Goal: Task Accomplishment & Management: Use online tool/utility

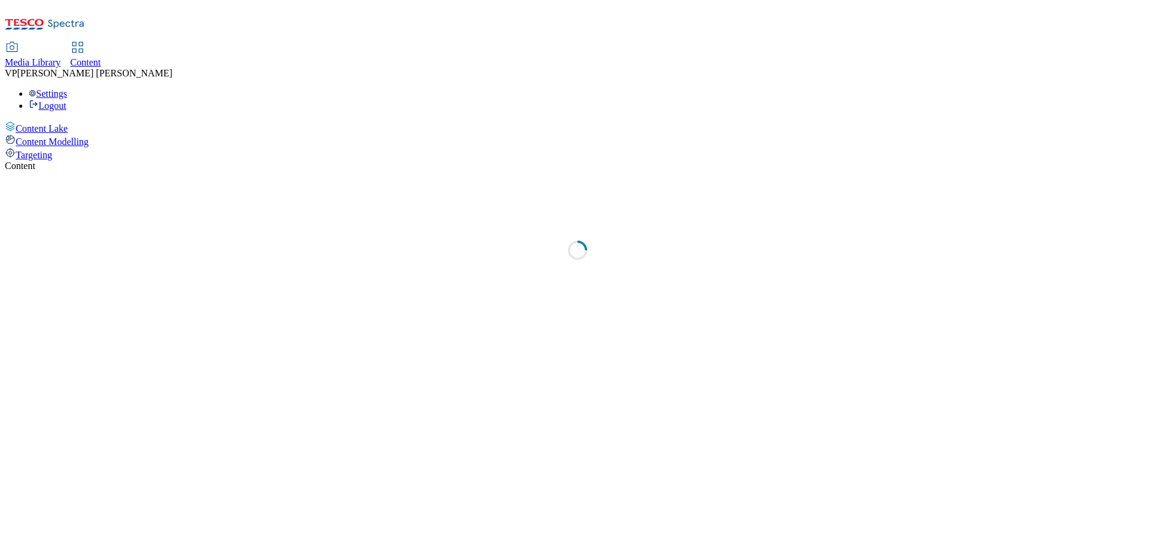
select select "ghs-[GEOGRAPHIC_DATA]"
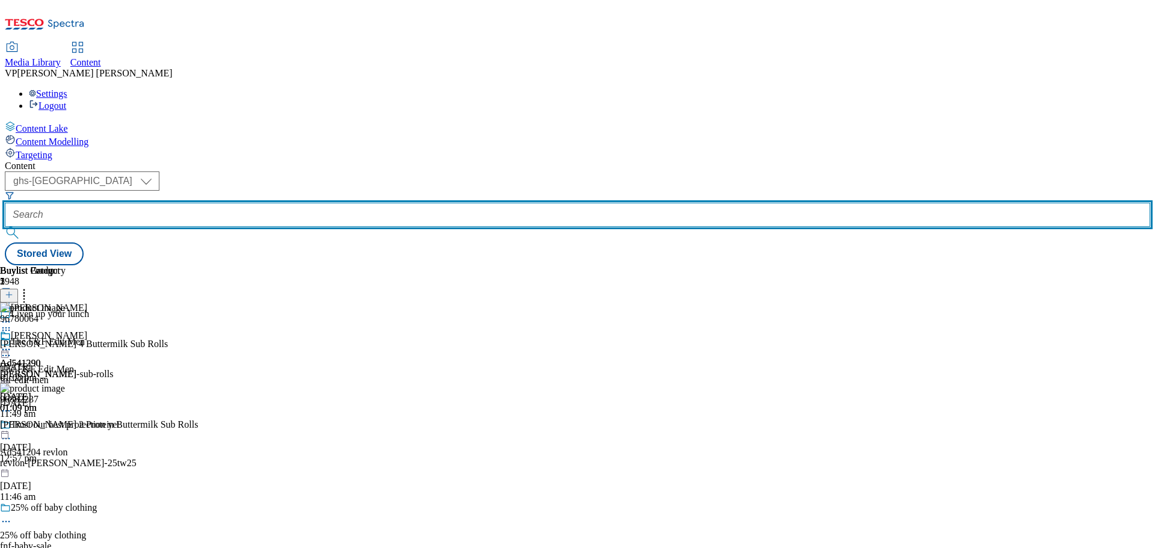
click at [282, 203] on input "text" at bounding box center [578, 215] width 1146 height 24
paste input "541668"
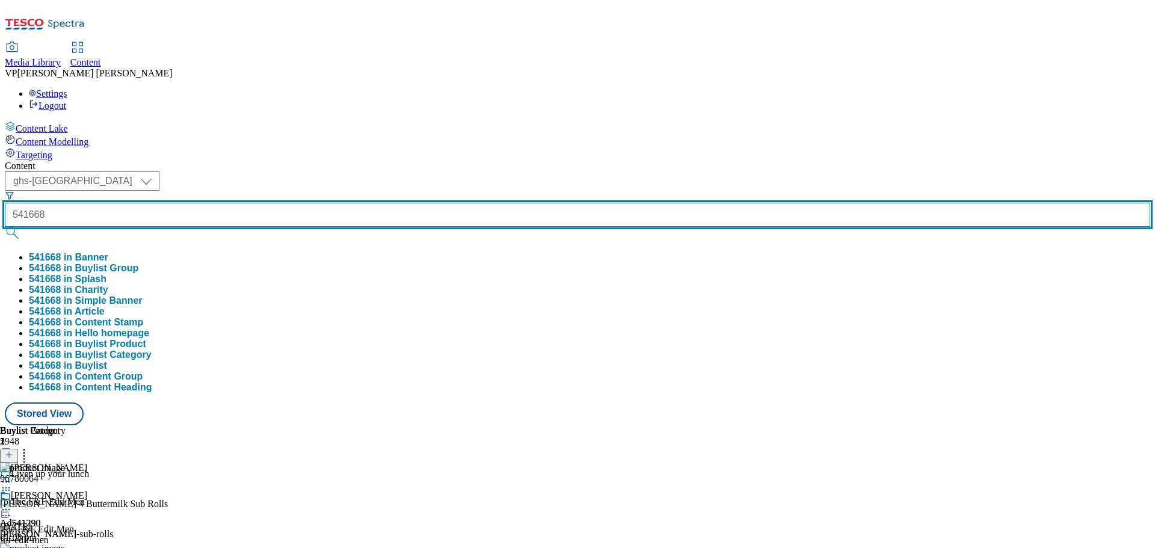
click at [261, 203] on input "541668" at bounding box center [578, 215] width 1146 height 24
type input "AD541668"
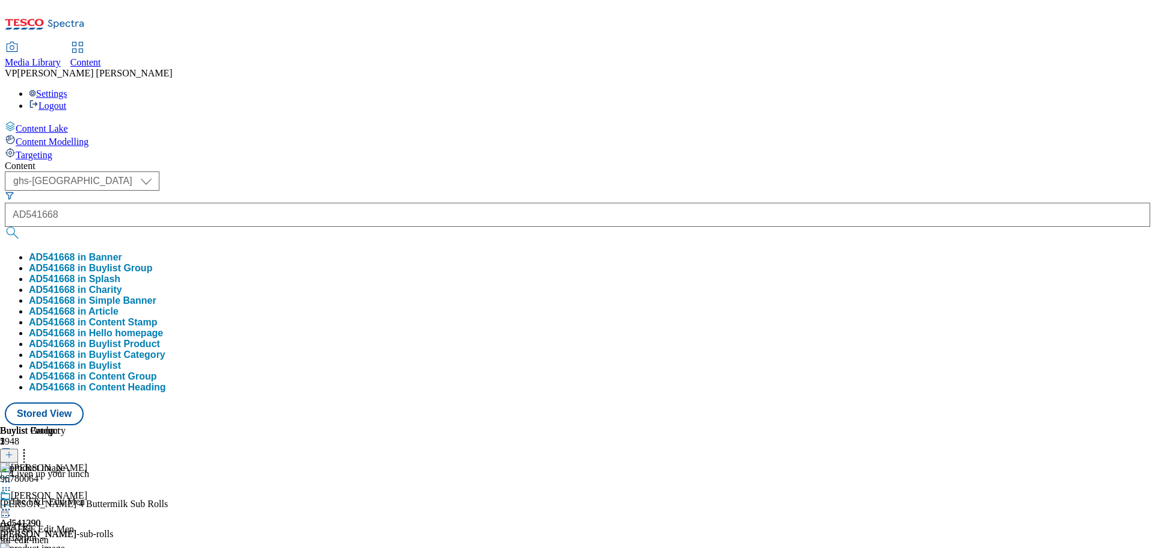
click at [22, 227] on button "submit" at bounding box center [13, 233] width 17 height 12
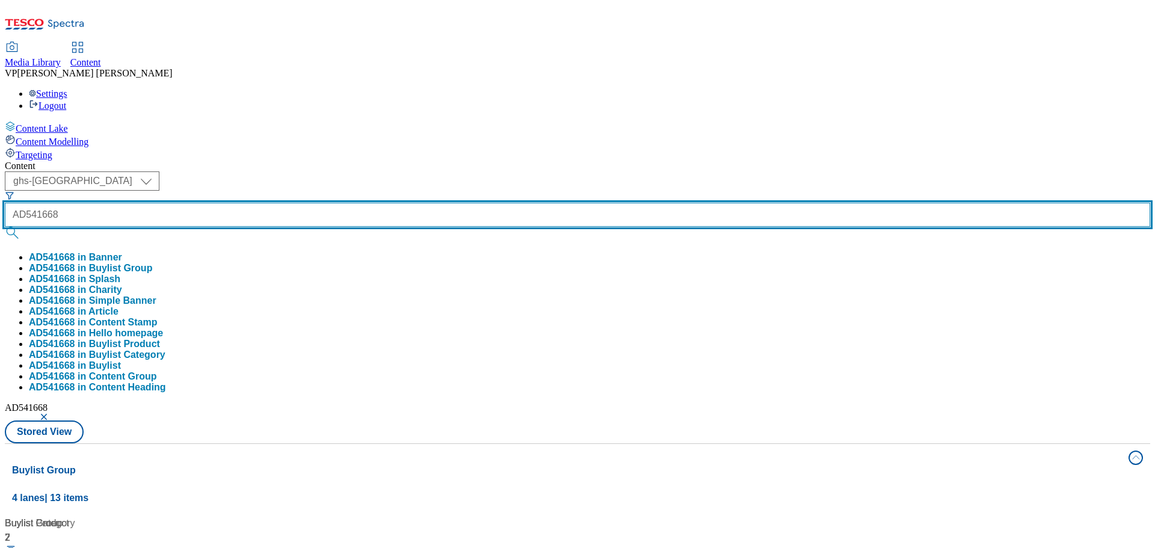
click at [307, 203] on input "AD541668" at bounding box center [578, 215] width 1146 height 24
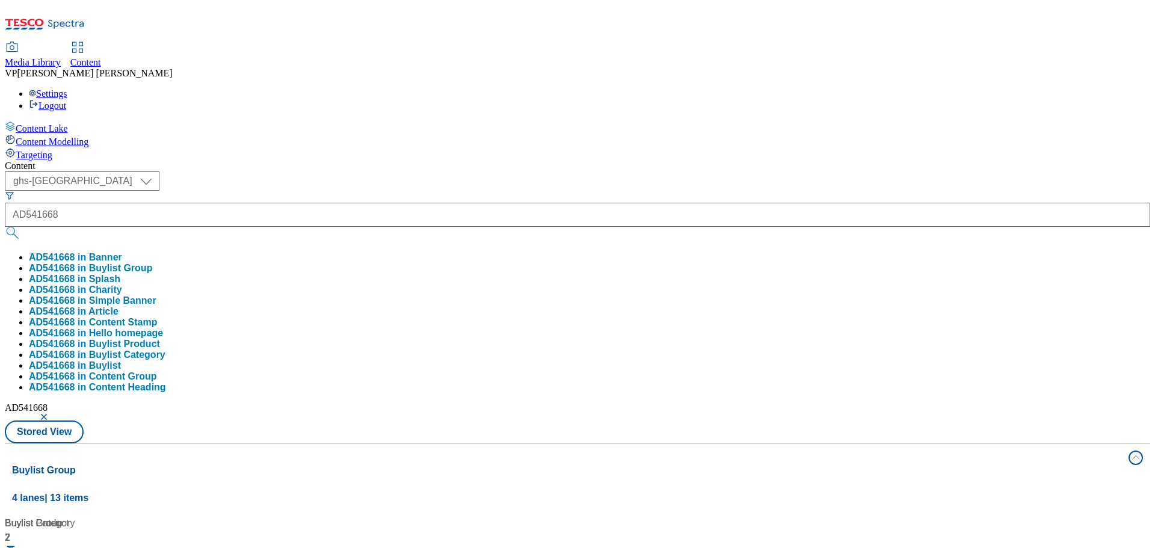
click at [22, 227] on button "submit" at bounding box center [13, 233] width 17 height 12
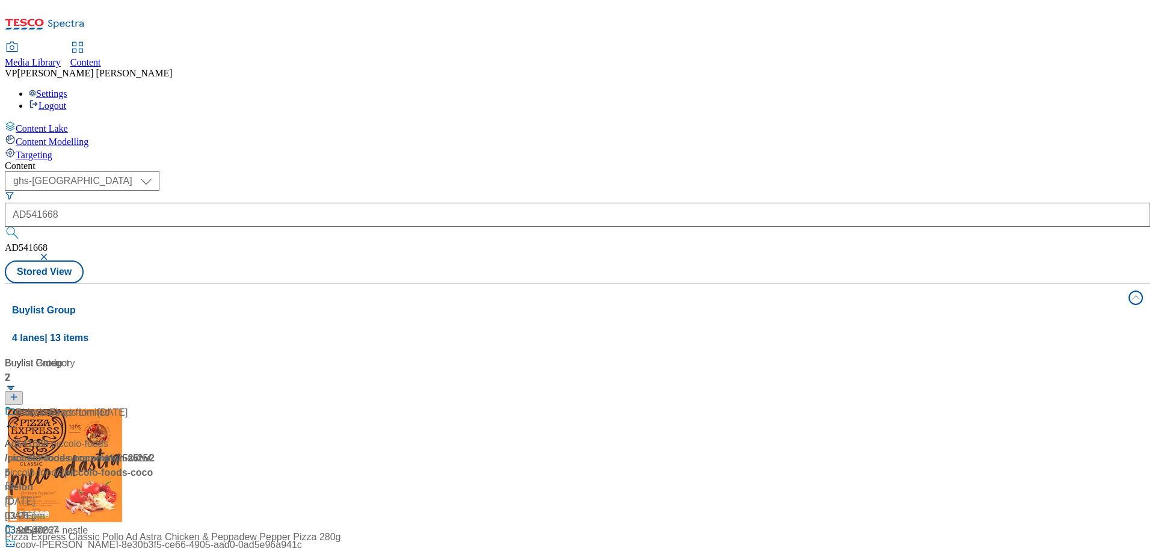
click at [22, 227] on button "submit" at bounding box center [13, 233] width 17 height 12
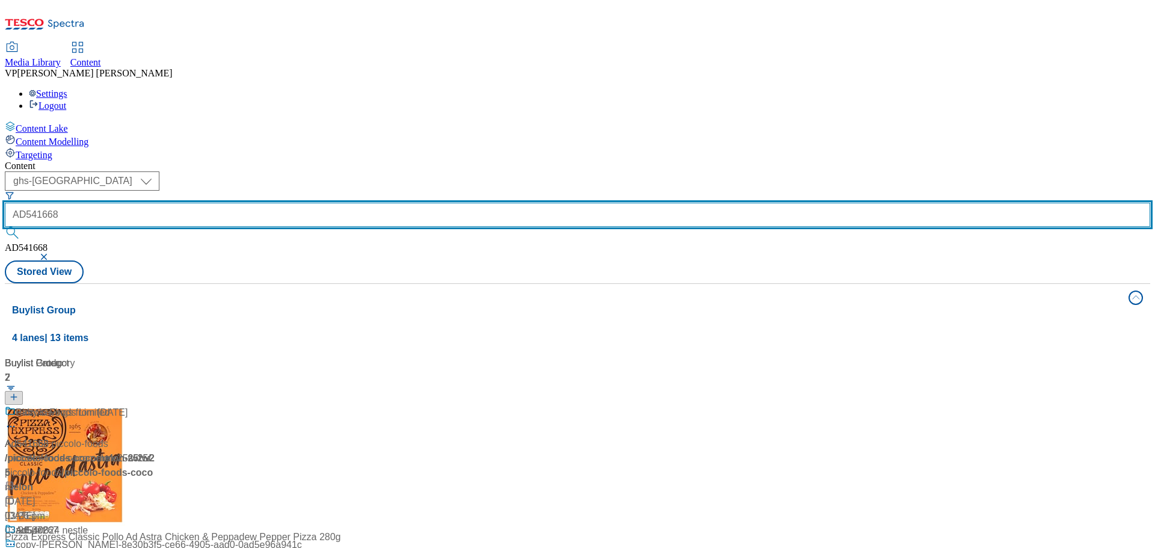
click at [310, 203] on input "AD541668" at bounding box center [578, 215] width 1146 height 24
click at [261, 203] on input "AD541668" at bounding box center [578, 215] width 1146 height 24
click at [317, 203] on input "AD541668" at bounding box center [578, 215] width 1146 height 24
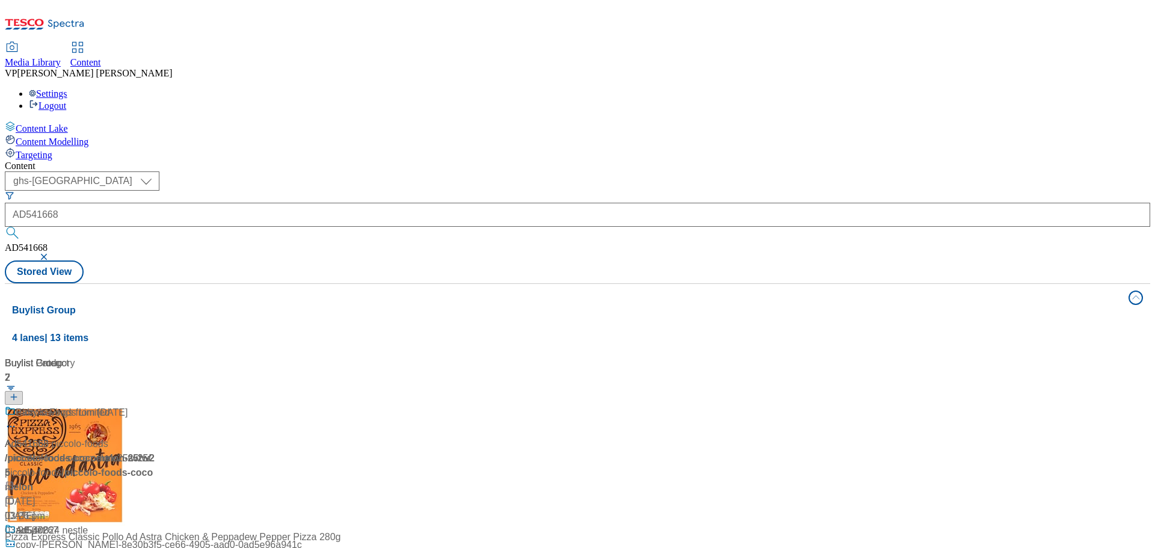
click at [22, 227] on button "submit" at bounding box center [13, 233] width 17 height 12
click at [148, 453] on span "/ piccolo-foods-cocomelon-25tw25" at bounding box center [76, 458] width 143 height 10
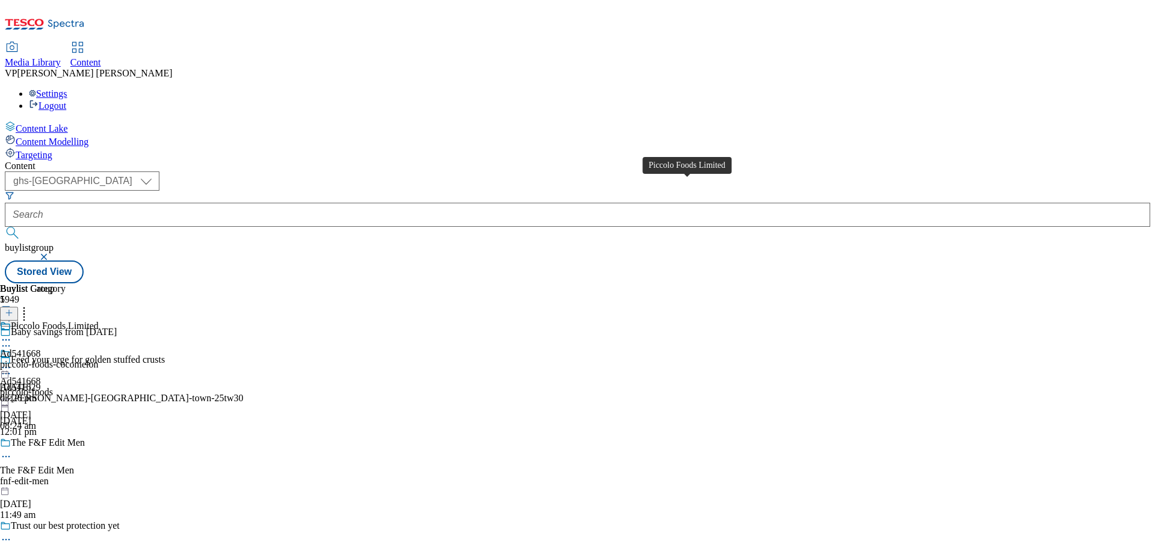
click at [99, 321] on div "Piccolo Foods Limited" at bounding box center [55, 326] width 88 height 11
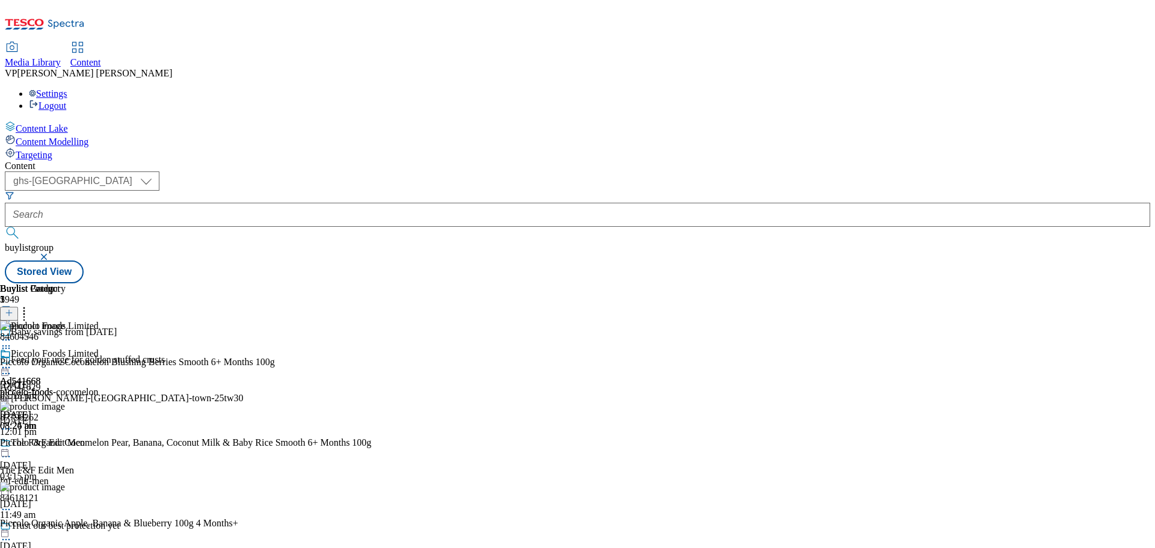
click at [12, 362] on icon at bounding box center [6, 368] width 12 height 12
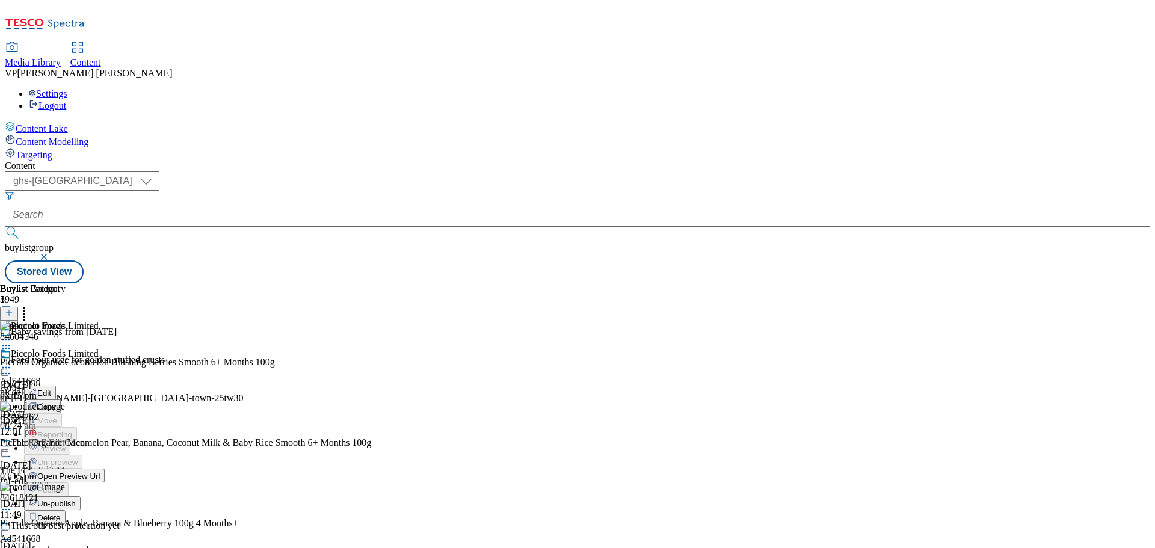
click at [76, 499] on span "Un-publish" at bounding box center [56, 503] width 39 height 9
click at [12, 362] on icon at bounding box center [6, 368] width 12 height 12
click at [78, 458] on span "Un-preview" at bounding box center [57, 462] width 40 height 9
click at [30, 305] on icon at bounding box center [24, 311] width 12 height 12
click at [371, 321] on div "84604546 Piccolo Organic Cocomelon Blushing Berries Smooth 6+ Months 100g [DATE…" at bounding box center [185, 442] width 371 height 242
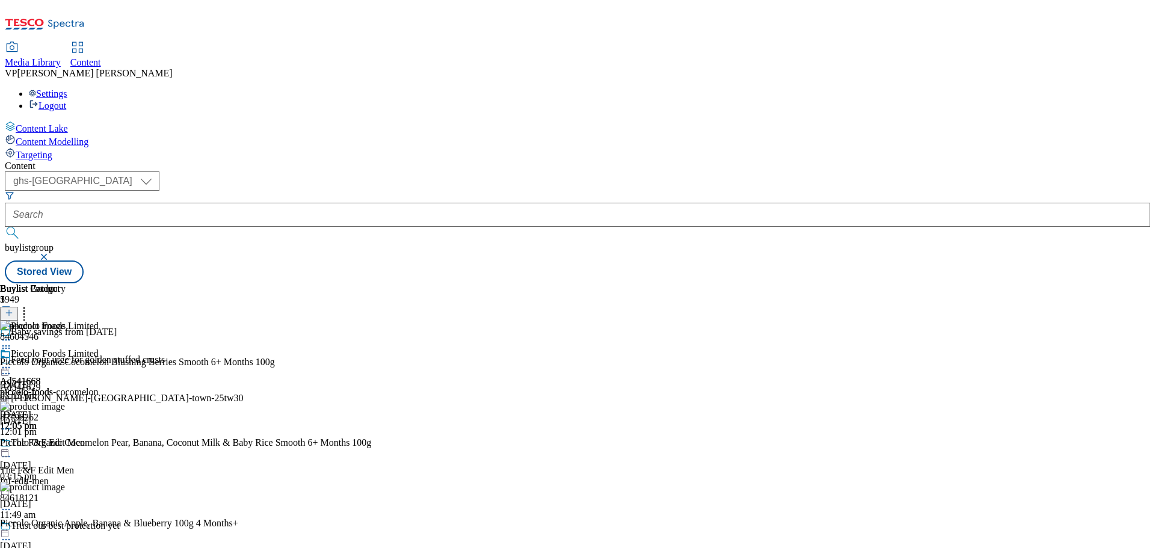
click at [30, 305] on icon at bounding box center [24, 311] width 12 height 12
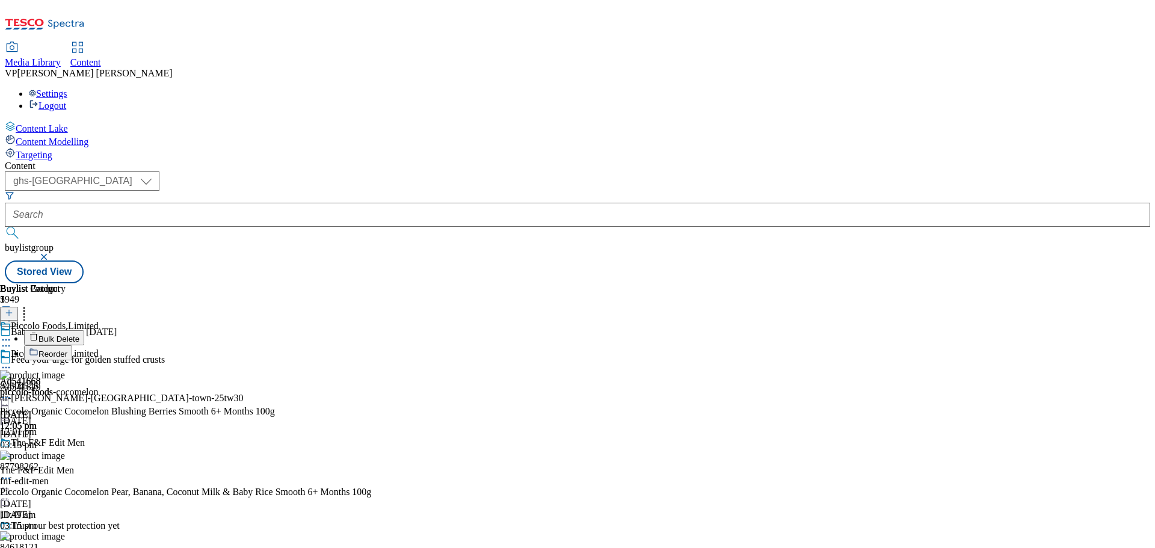
click at [84, 330] on button "Bulk Delete" at bounding box center [54, 337] width 60 height 15
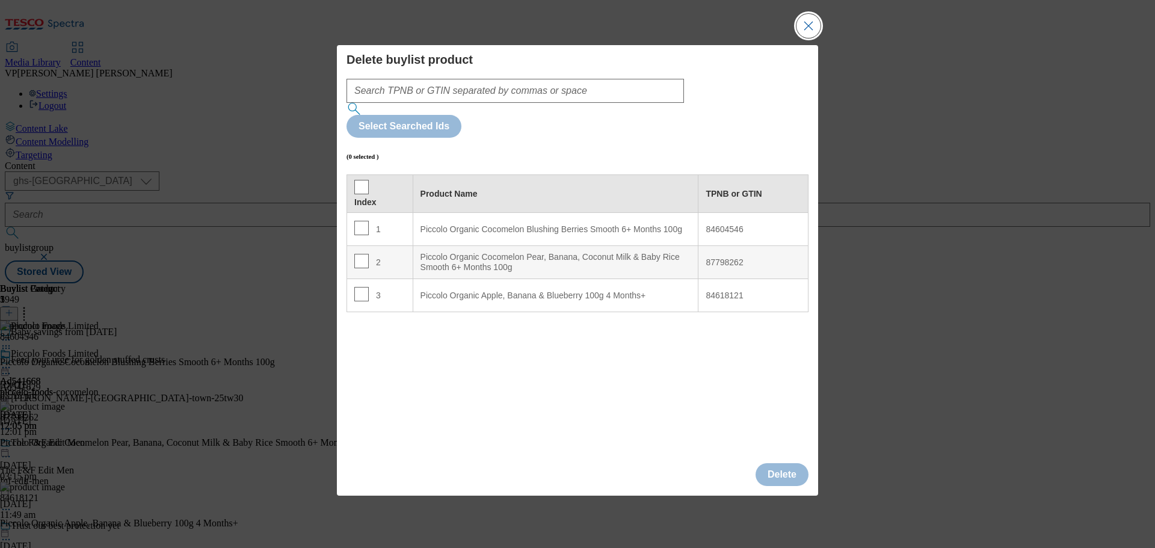
click at [813, 38] on button "Close Modal" at bounding box center [809, 26] width 24 height 24
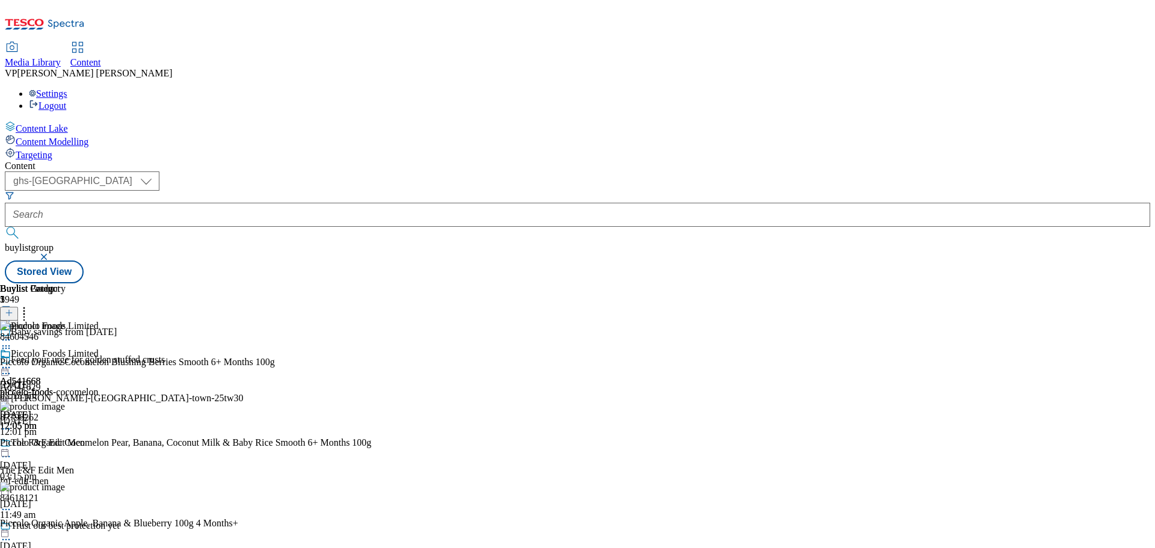
click at [7, 348] on circle at bounding box center [6, 349] width 2 height 2
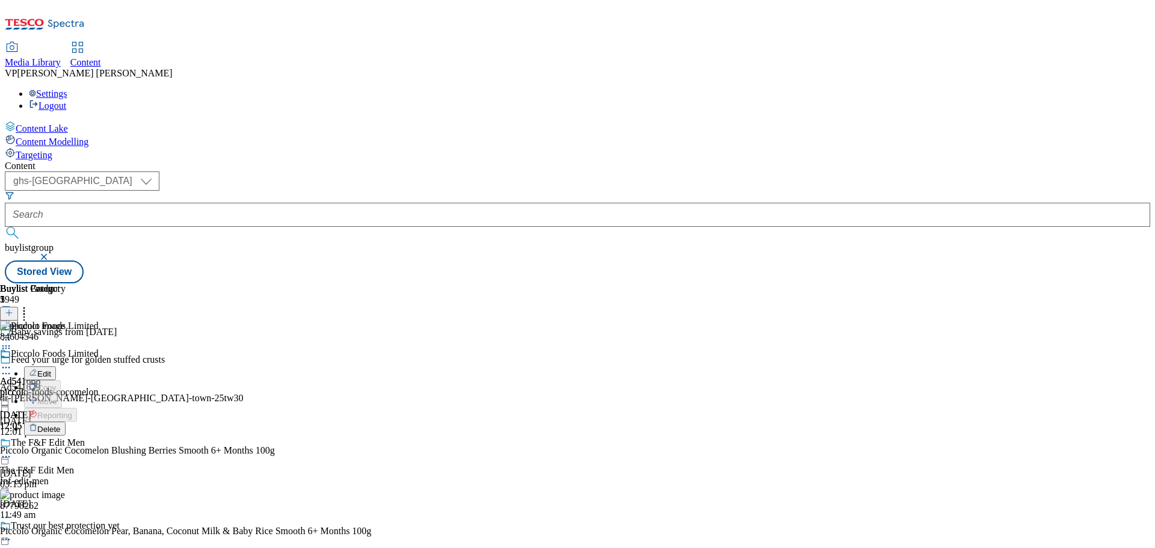
click at [61, 425] on span "Delete" at bounding box center [48, 429] width 23 height 9
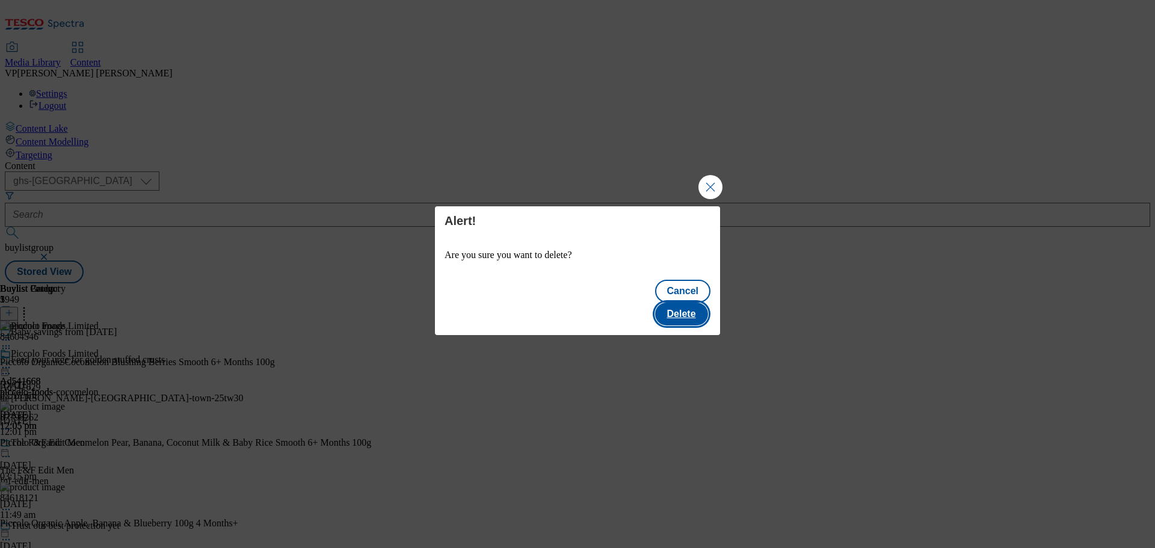
click at [685, 303] on button "Delete" at bounding box center [681, 314] width 53 height 23
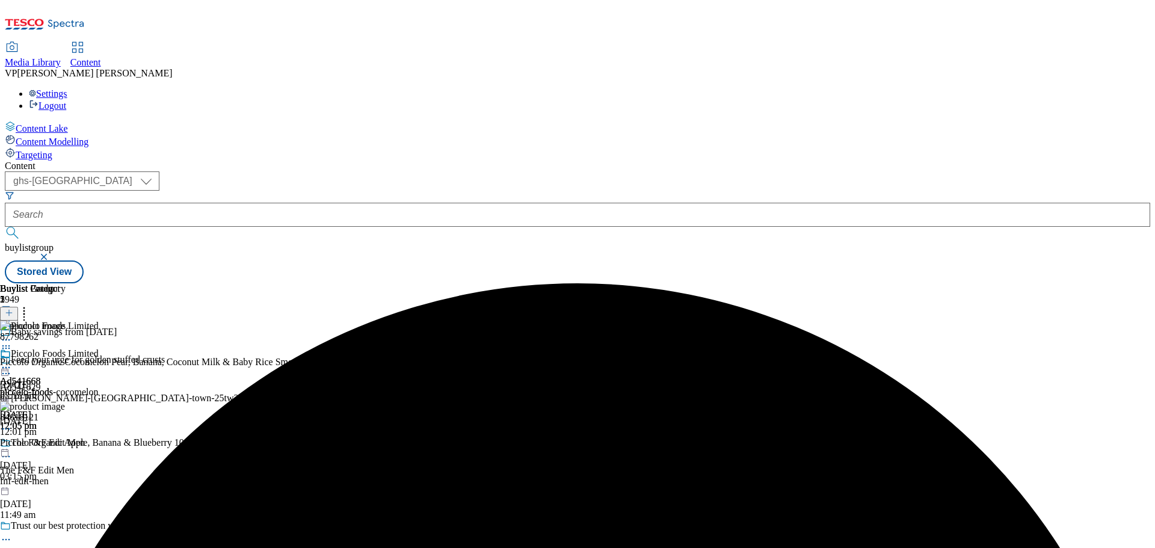
click at [12, 342] on icon at bounding box center [6, 348] width 12 height 12
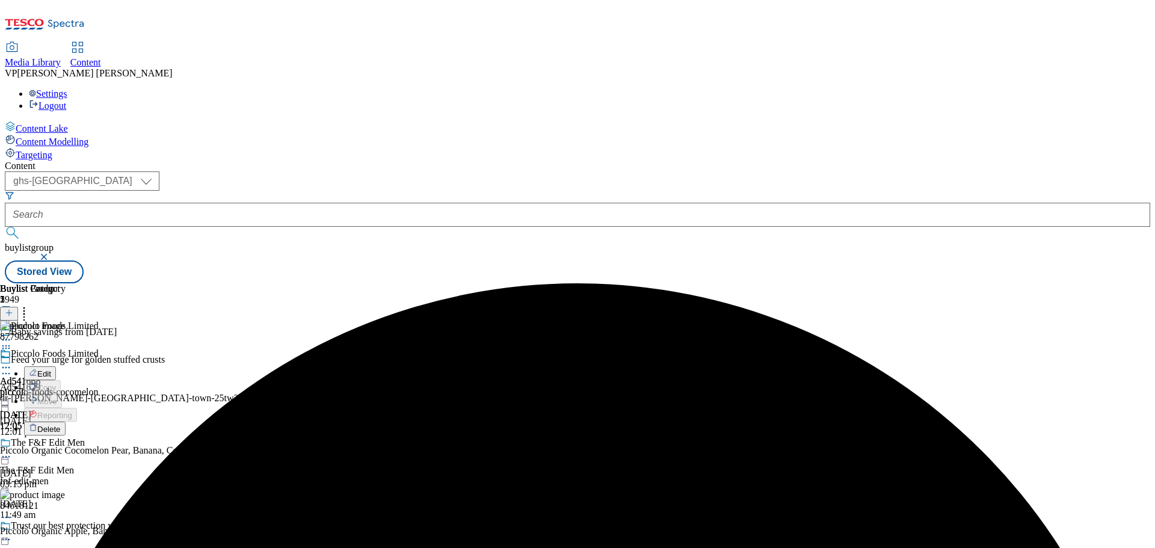
click at [61, 425] on span "Delete" at bounding box center [48, 429] width 23 height 9
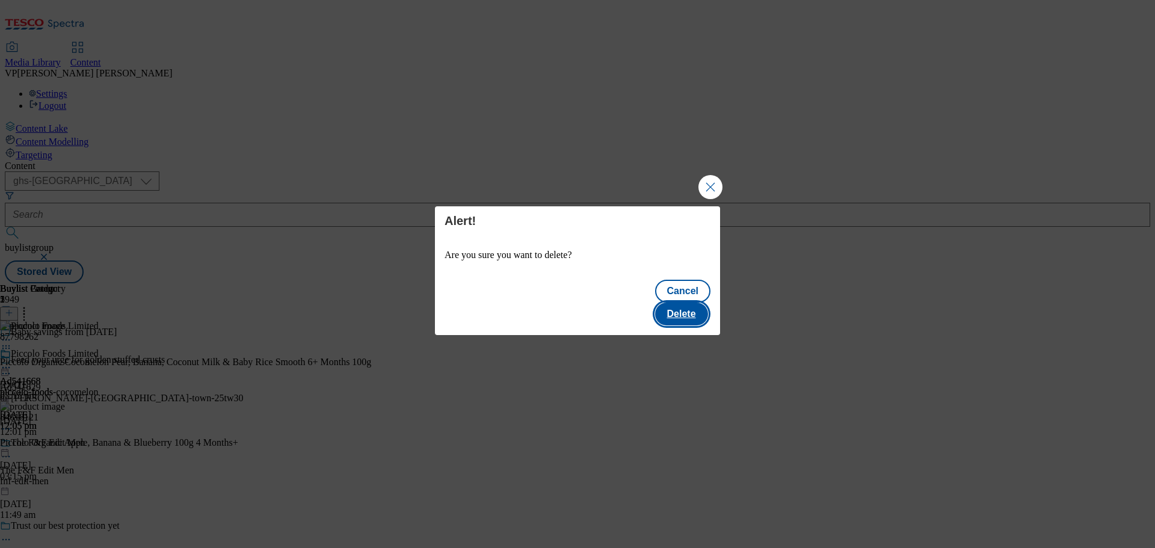
click at [694, 309] on button "Delete" at bounding box center [681, 314] width 53 height 23
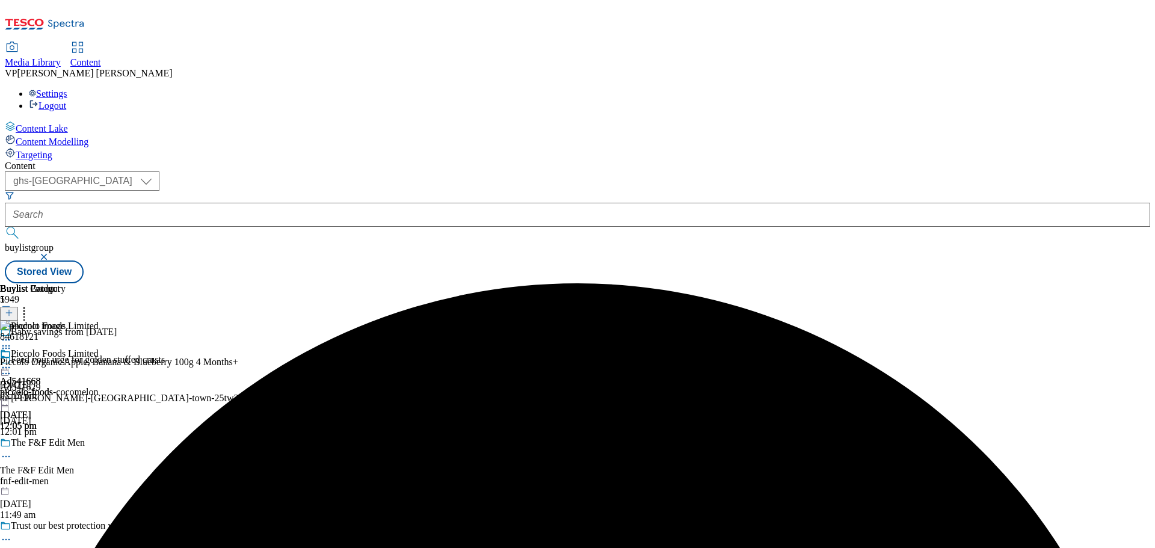
click at [7, 348] on circle at bounding box center [6, 349] width 2 height 2
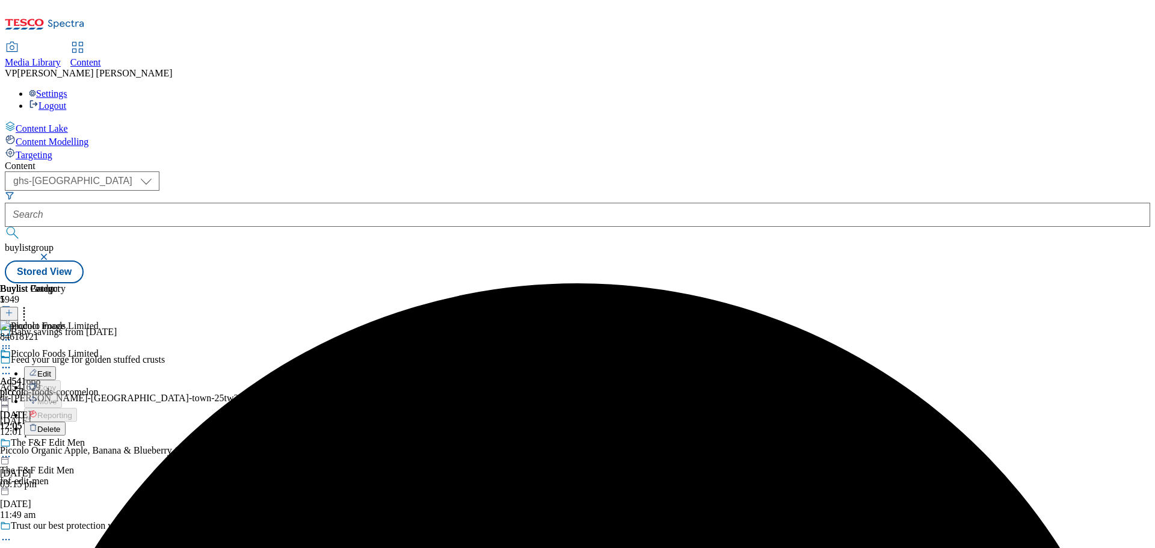
click at [61, 425] on span "Delete" at bounding box center [48, 429] width 23 height 9
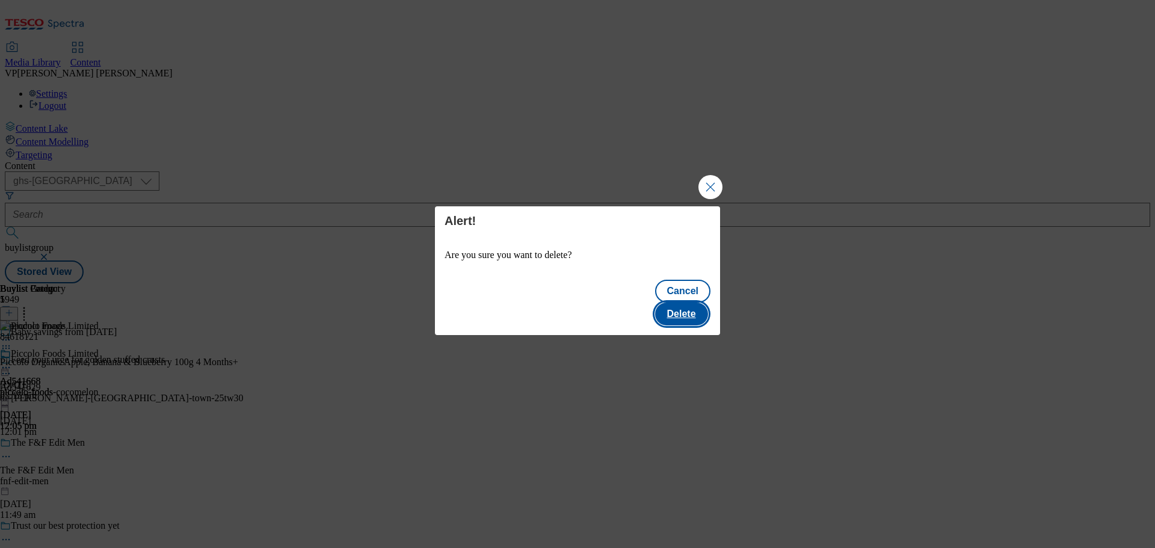
click at [692, 303] on button "Delete" at bounding box center [681, 314] width 53 height 23
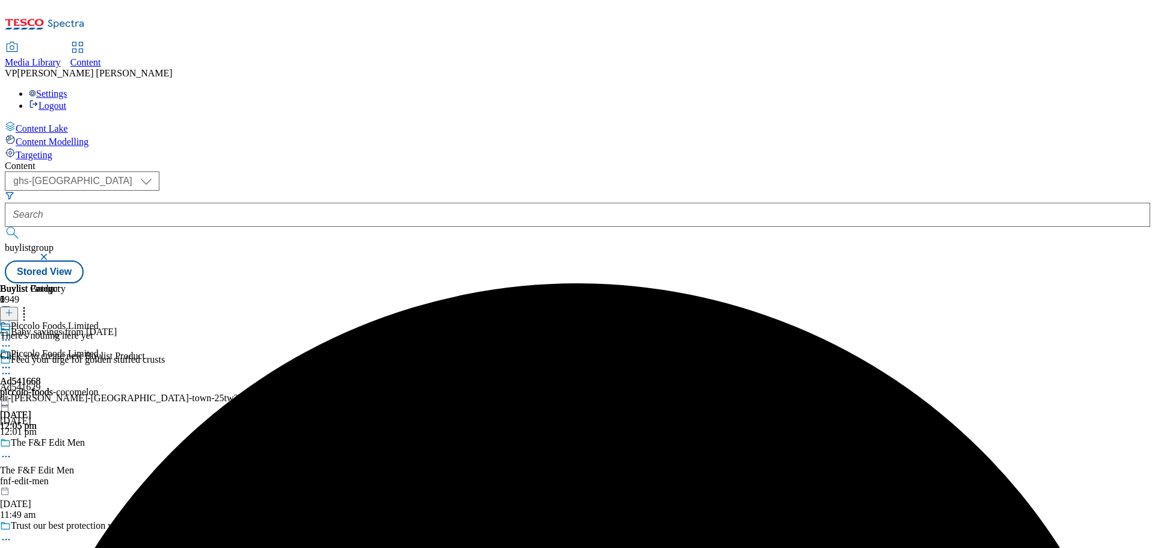
click at [30, 305] on icon at bounding box center [24, 311] width 12 height 12
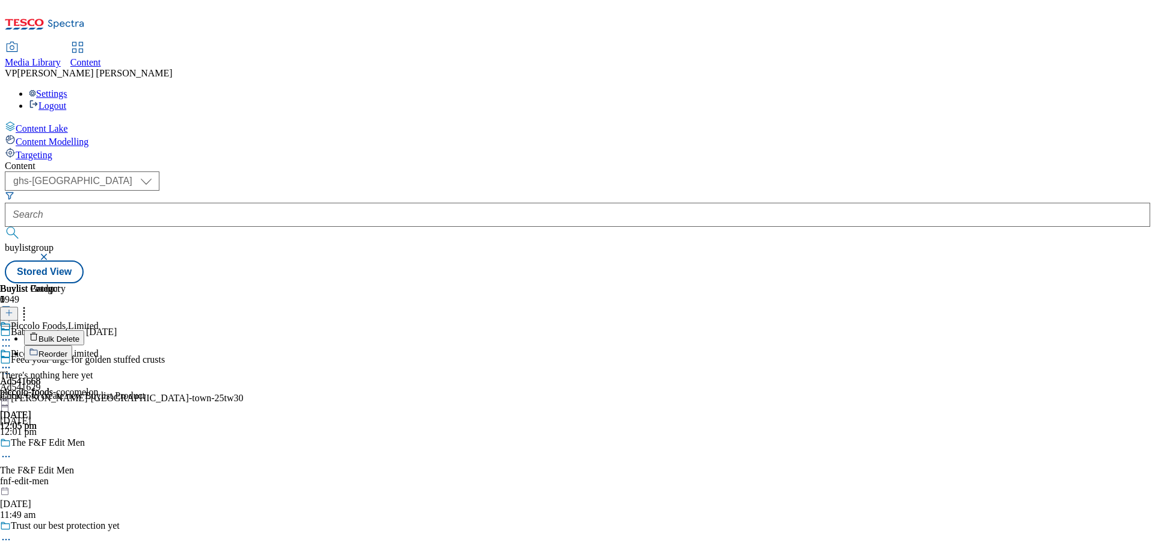
click at [13, 309] on icon at bounding box center [9, 313] width 8 height 8
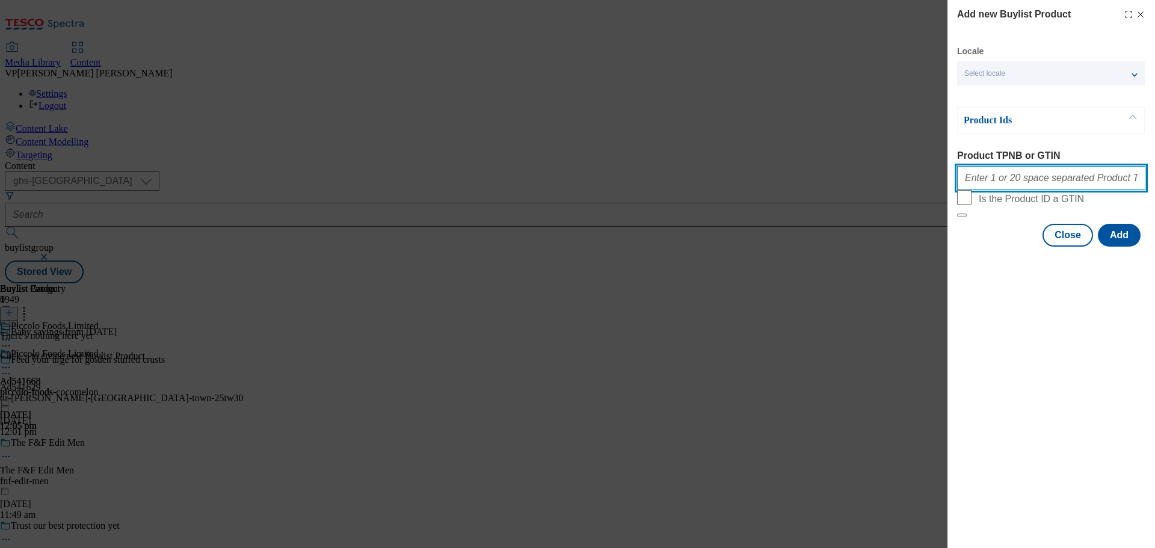
click at [981, 180] on input "Product TPNB or GTIN" at bounding box center [1051, 178] width 188 height 24
paste input "84604546 87798262 84618121"
type input "84604546 87798262 84618121"
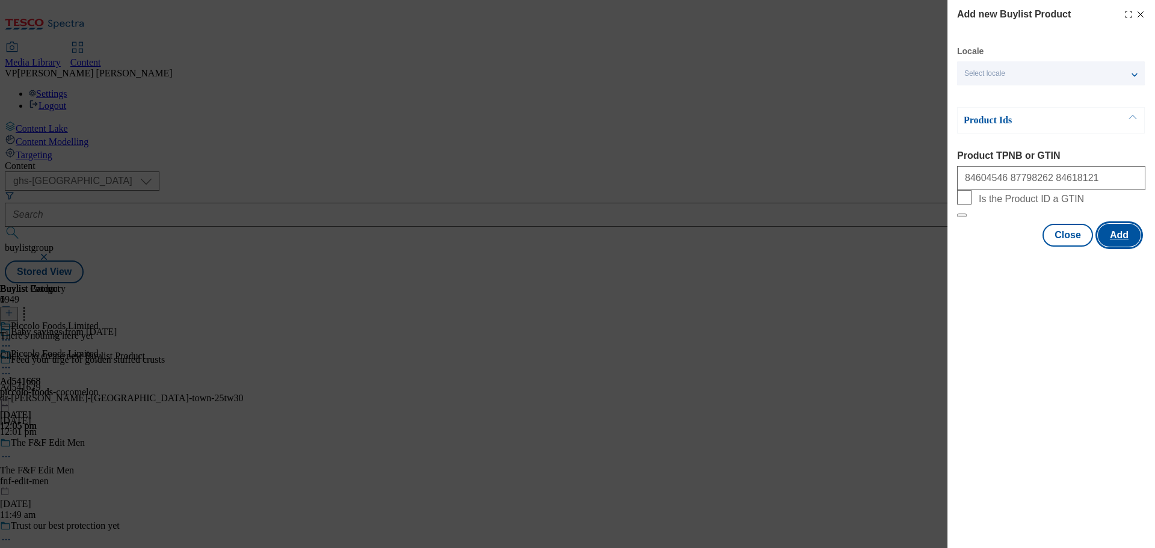
click at [1113, 247] on button "Add" at bounding box center [1119, 235] width 43 height 23
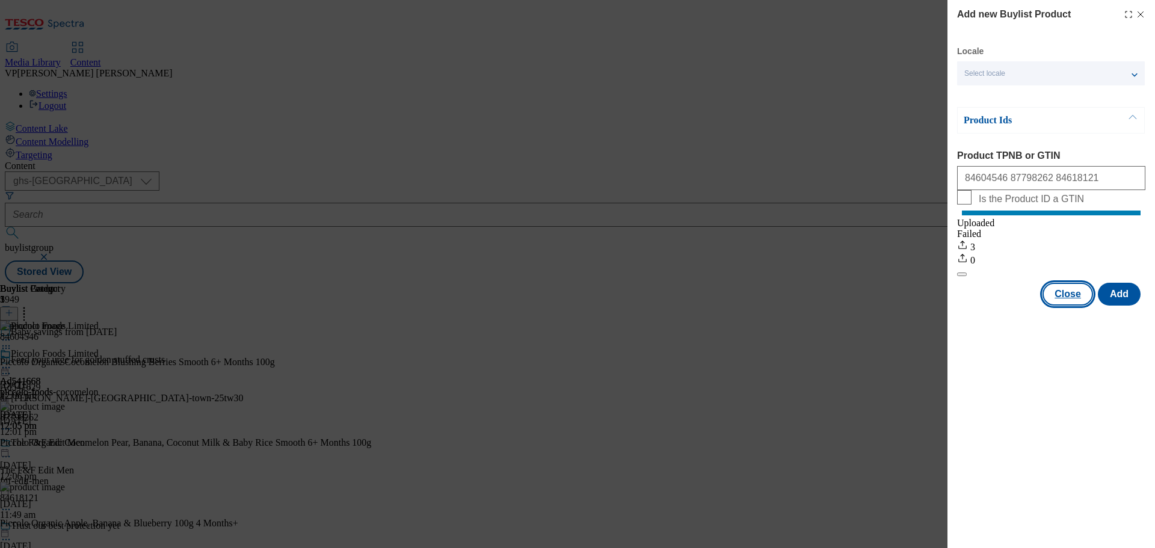
click at [1079, 306] on button "Close" at bounding box center [1068, 294] width 51 height 23
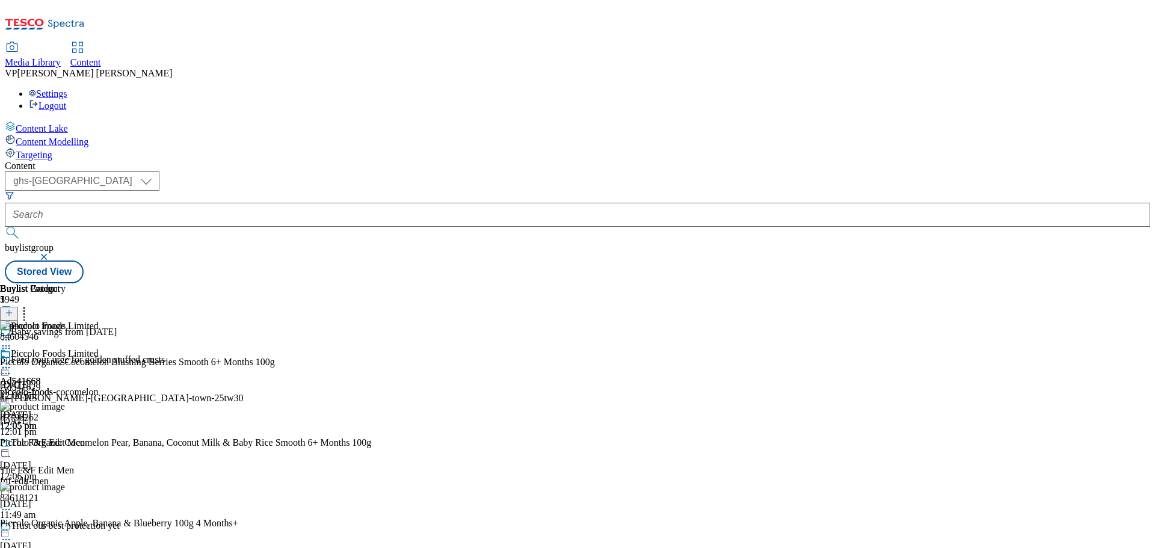
click at [30, 305] on icon at bounding box center [24, 311] width 12 height 12
click at [99, 348] on div "Piccolo Foods Limited Ad541668 piccolo-foods-cocomelon [DATE] 12:05 pm" at bounding box center [49, 389] width 99 height 83
click at [12, 362] on icon at bounding box center [6, 368] width 12 height 12
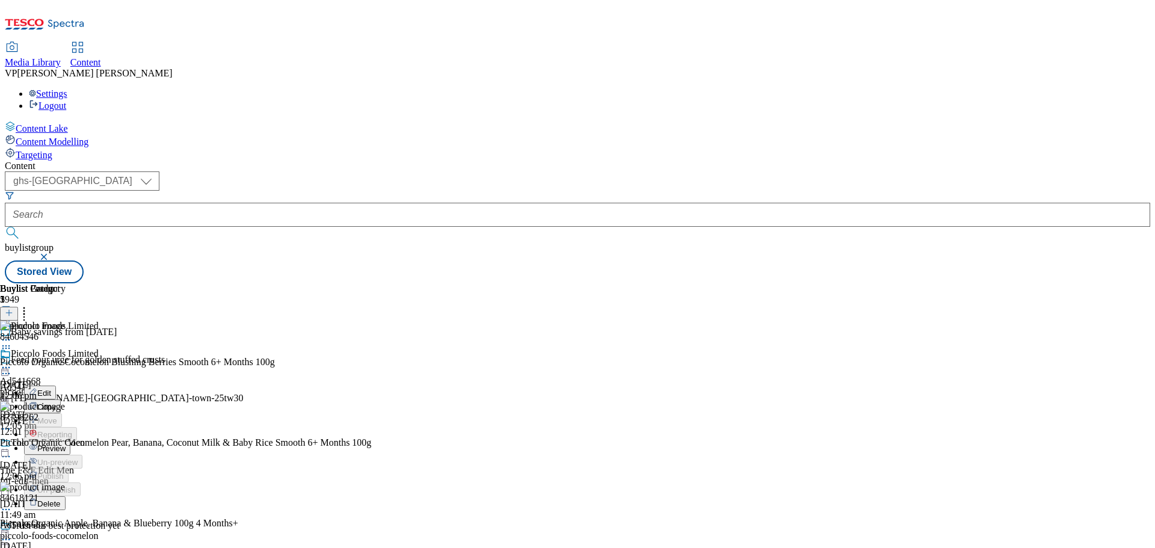
click at [66, 444] on span "Preview" at bounding box center [51, 448] width 28 height 9
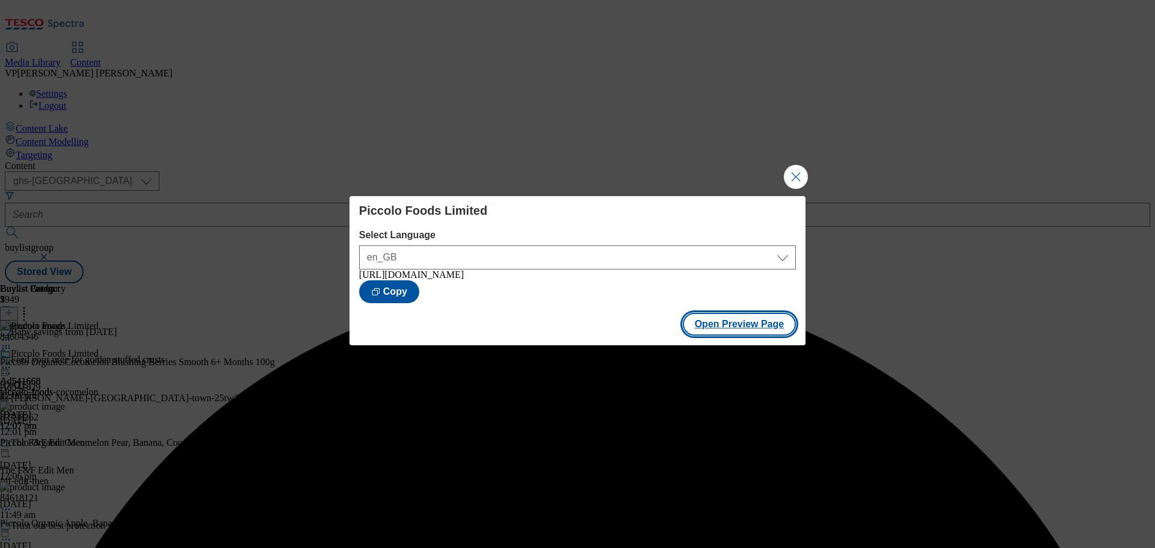
click at [718, 323] on button "Open Preview Page" at bounding box center [740, 324] width 114 height 23
click at [795, 175] on button "Close Modal" at bounding box center [796, 177] width 24 height 24
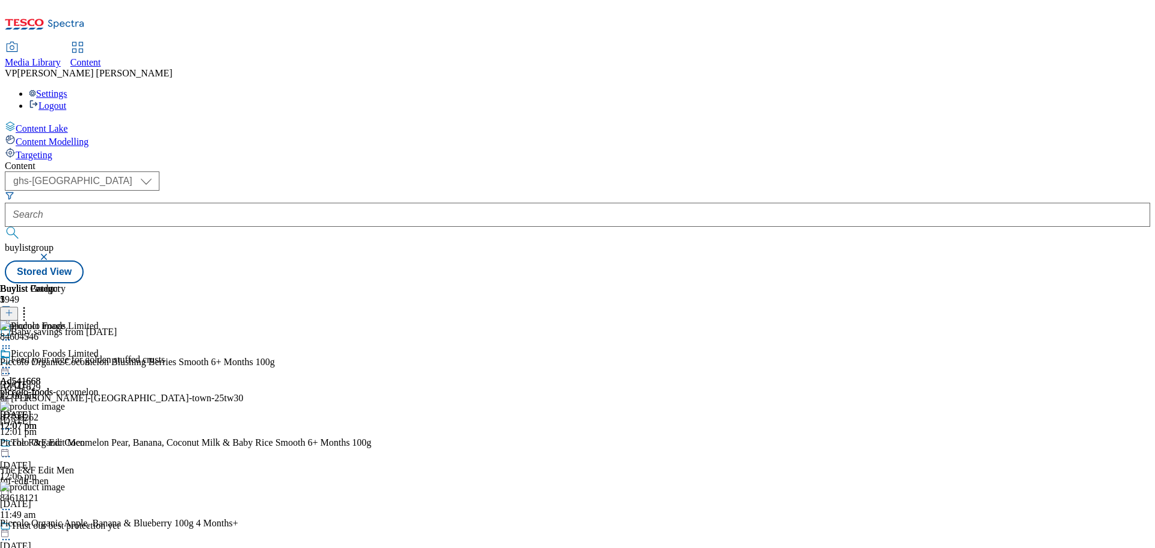
click at [12, 362] on icon at bounding box center [6, 368] width 12 height 12
click at [64, 486] on span "Publish" at bounding box center [50, 490] width 26 height 9
